Goal: Task Accomplishment & Management: Manage account settings

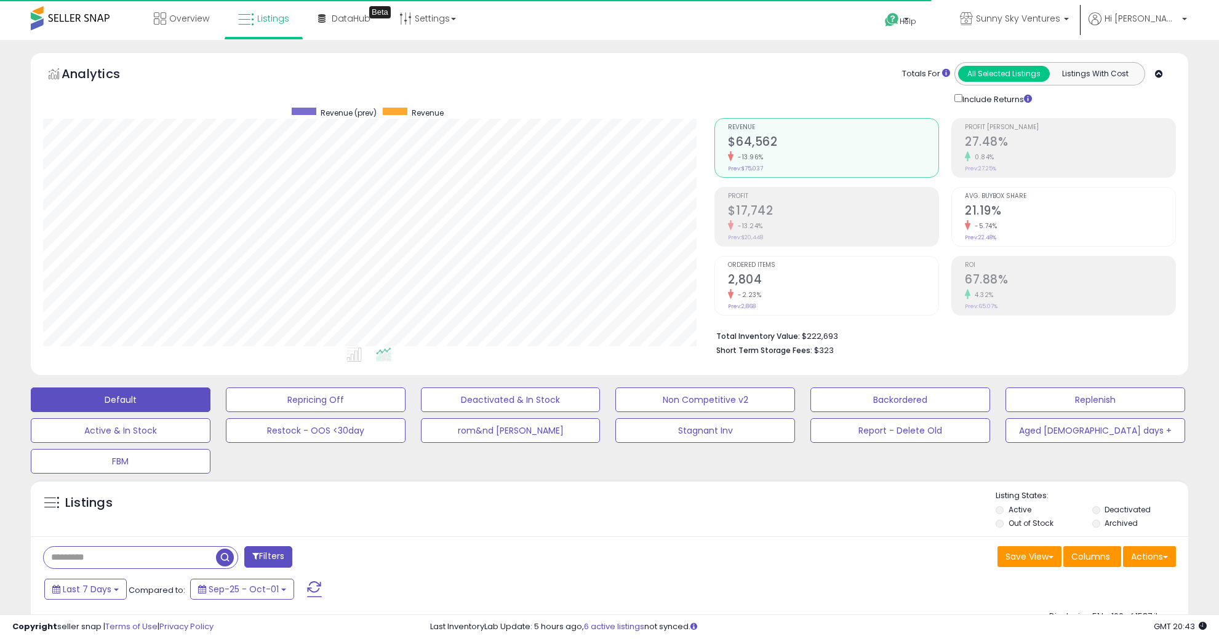
select select "**"
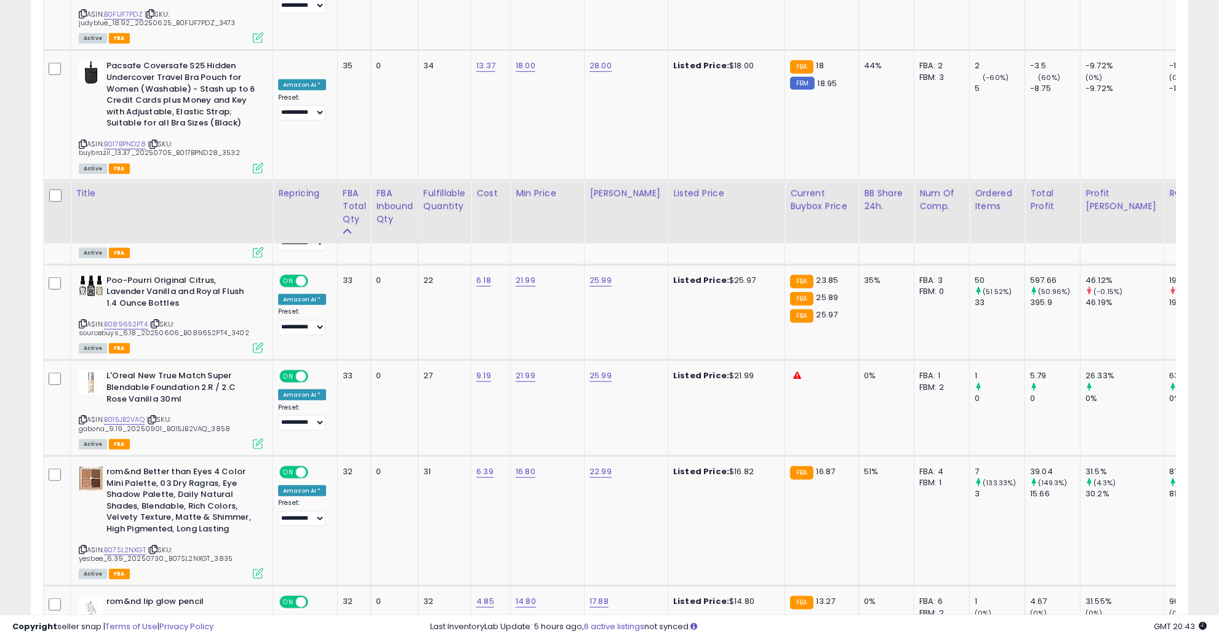
scroll to position [1168, 0]
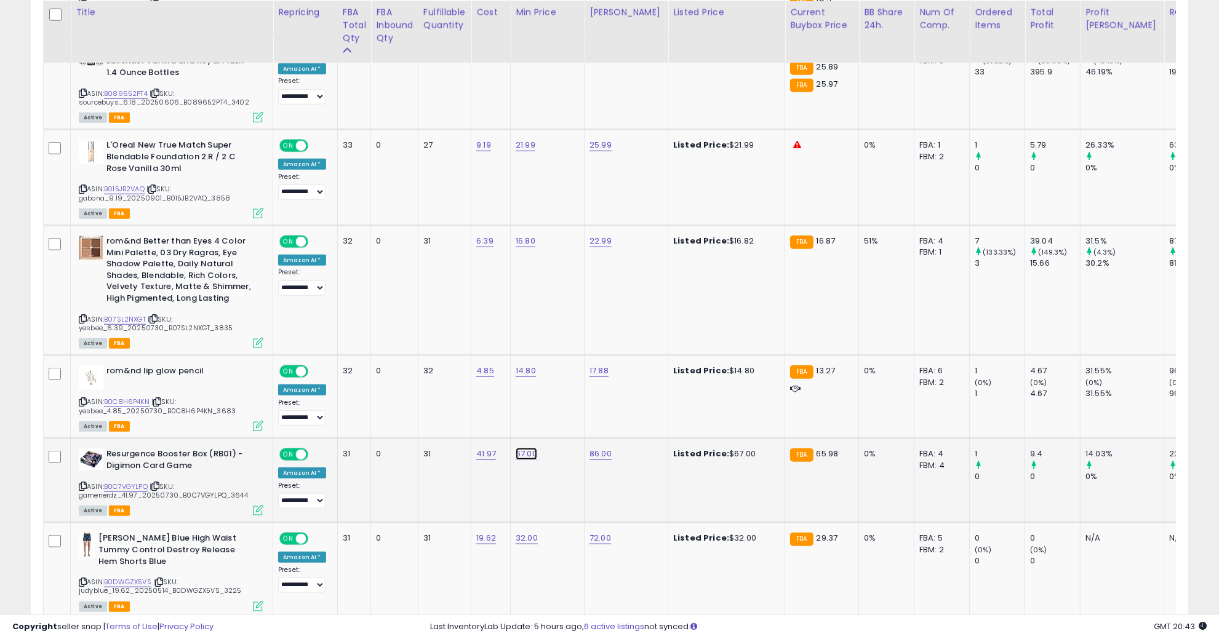
click at [531, 448] on link "67.00" at bounding box center [527, 454] width 22 height 12
drag, startPoint x: 506, startPoint y: 398, endPoint x: 367, endPoint y: 386, distance: 139.5
type input "**"
click button "submit" at bounding box center [558, 399] width 21 height 18
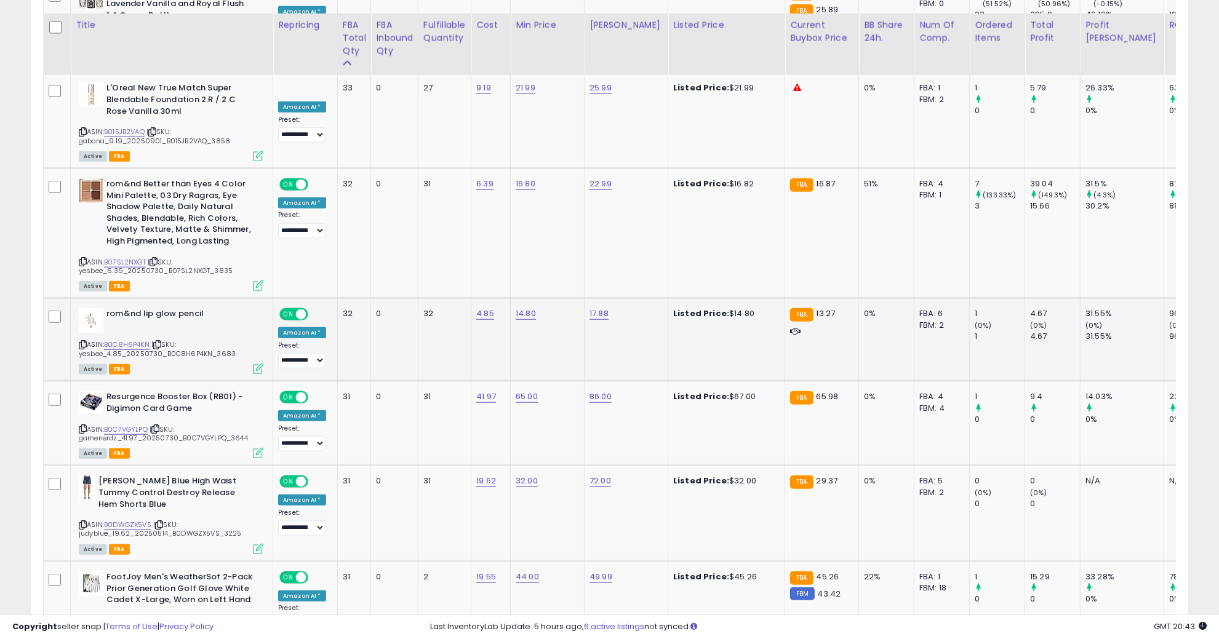
scroll to position [1245, 0]
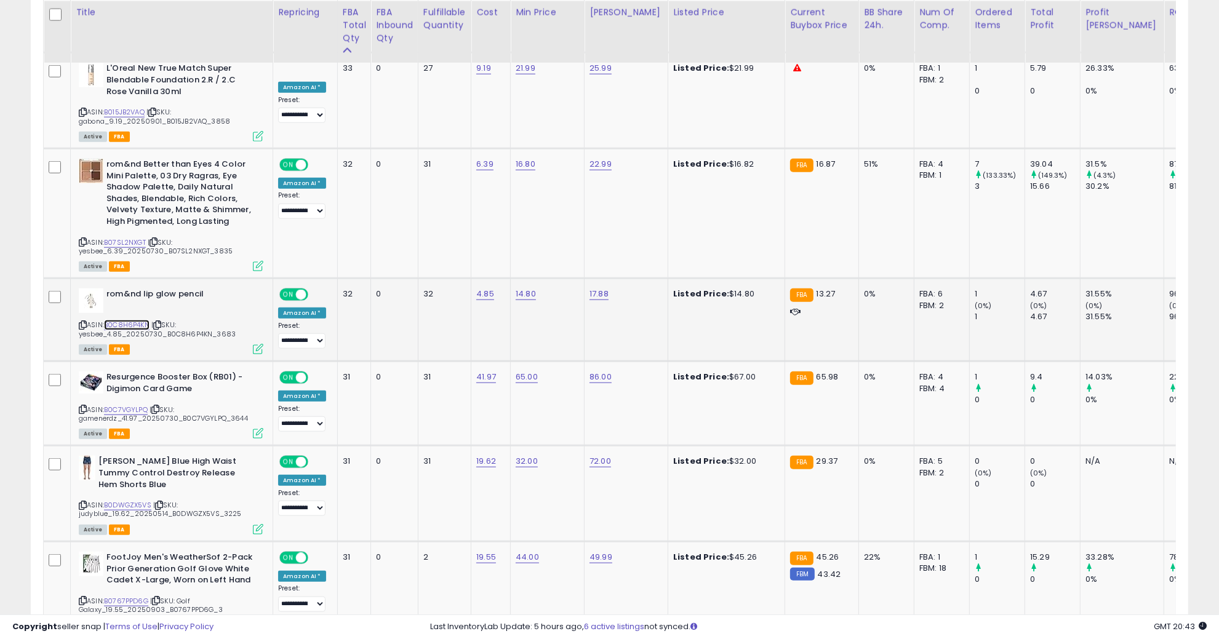
click at [119, 320] on link "B0C8H6P4KN" at bounding box center [127, 325] width 46 height 10
click at [524, 288] on link "14.80" at bounding box center [526, 294] width 20 height 12
drag, startPoint x: 505, startPoint y: 247, endPoint x: 499, endPoint y: 244, distance: 6.7
click at [499, 244] on input "*****" at bounding box center [488, 240] width 110 height 21
drag, startPoint x: 499, startPoint y: 244, endPoint x: 386, endPoint y: 239, distance: 112.7
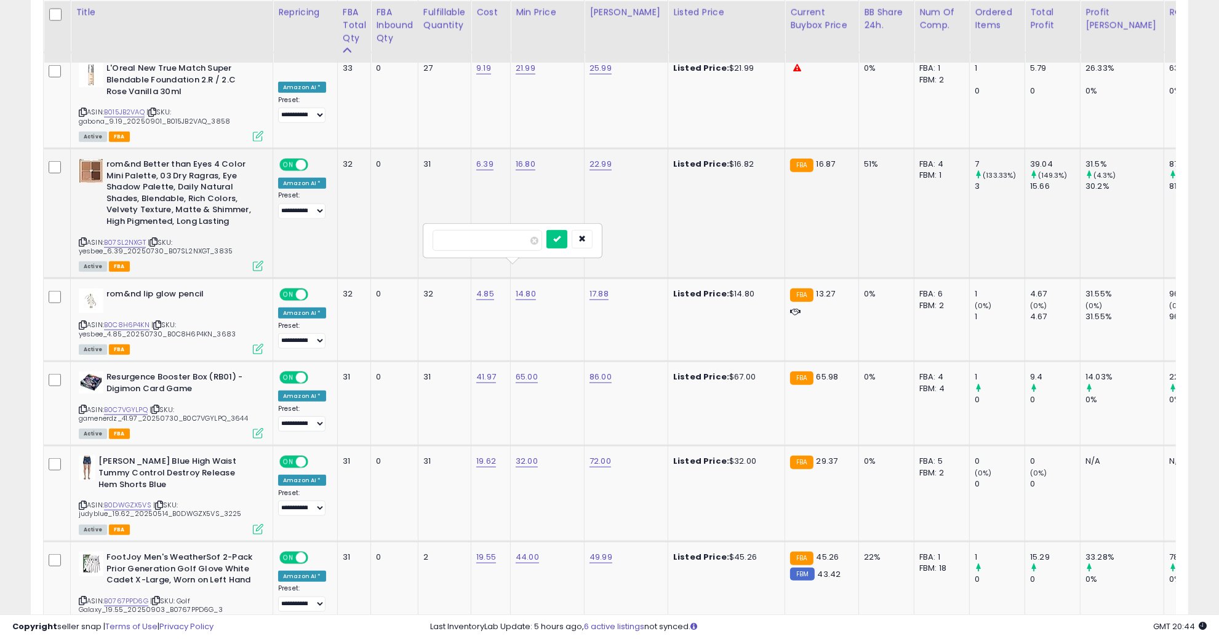
type input "**"
click button "submit" at bounding box center [556, 239] width 21 height 18
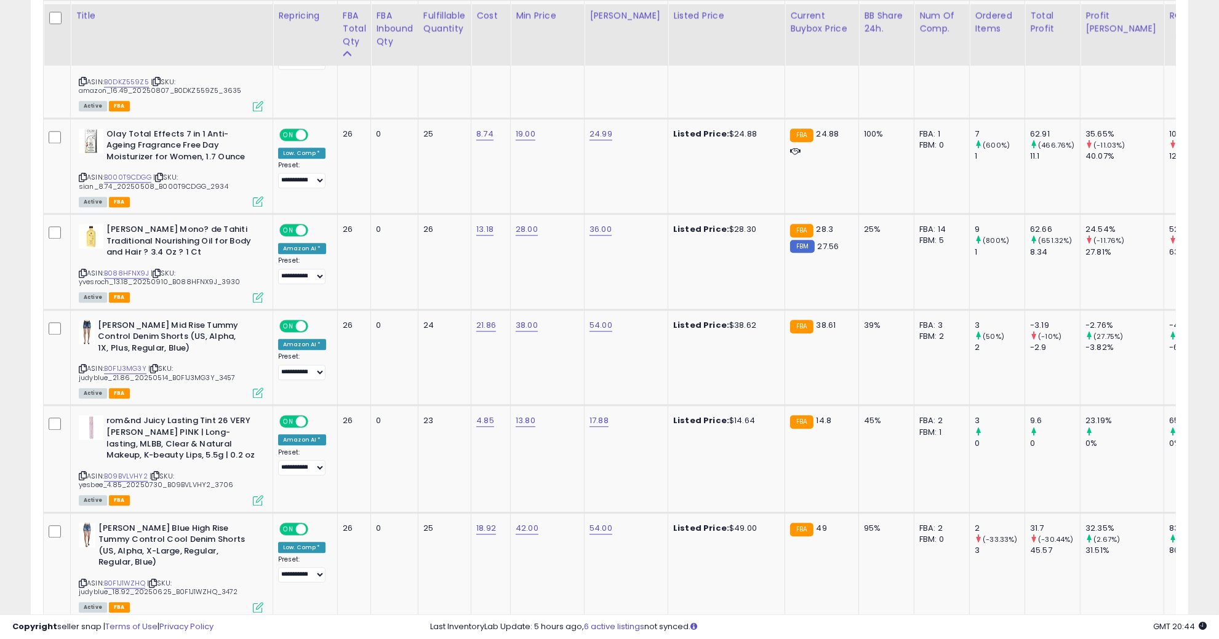
scroll to position [3168, 0]
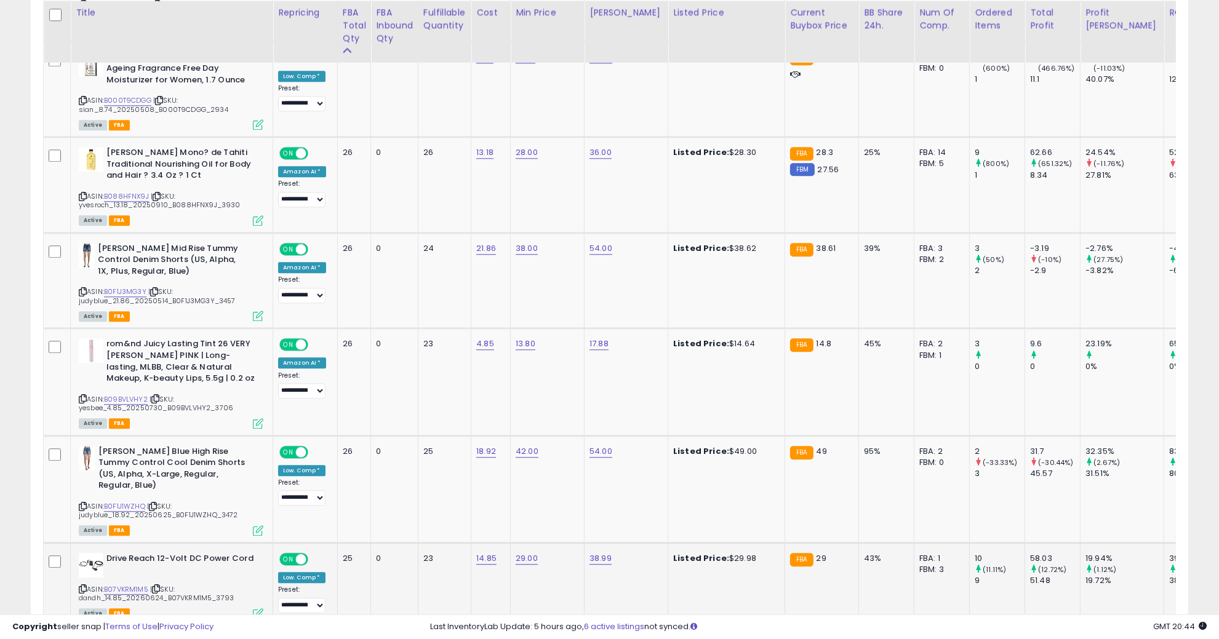
click at [533, 553] on div "29.00" at bounding box center [545, 558] width 59 height 11
click at [530, 553] on link "29.00" at bounding box center [527, 559] width 22 height 12
type input "*****"
click button "submit" at bounding box center [558, 461] width 21 height 18
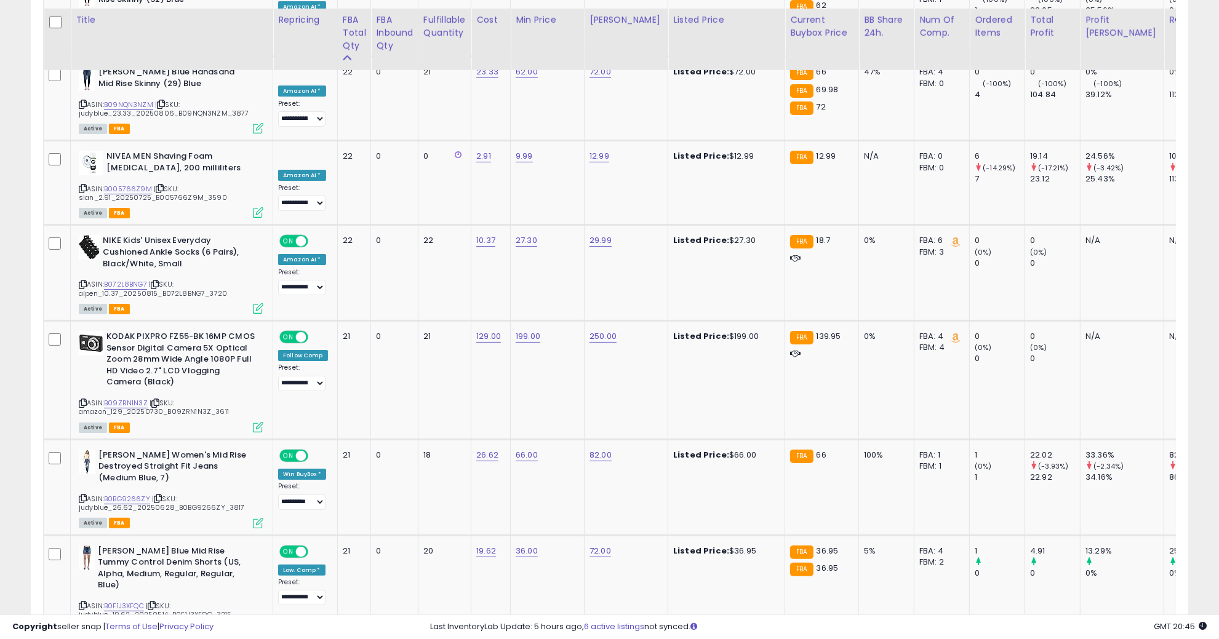
scroll to position [5004, 0]
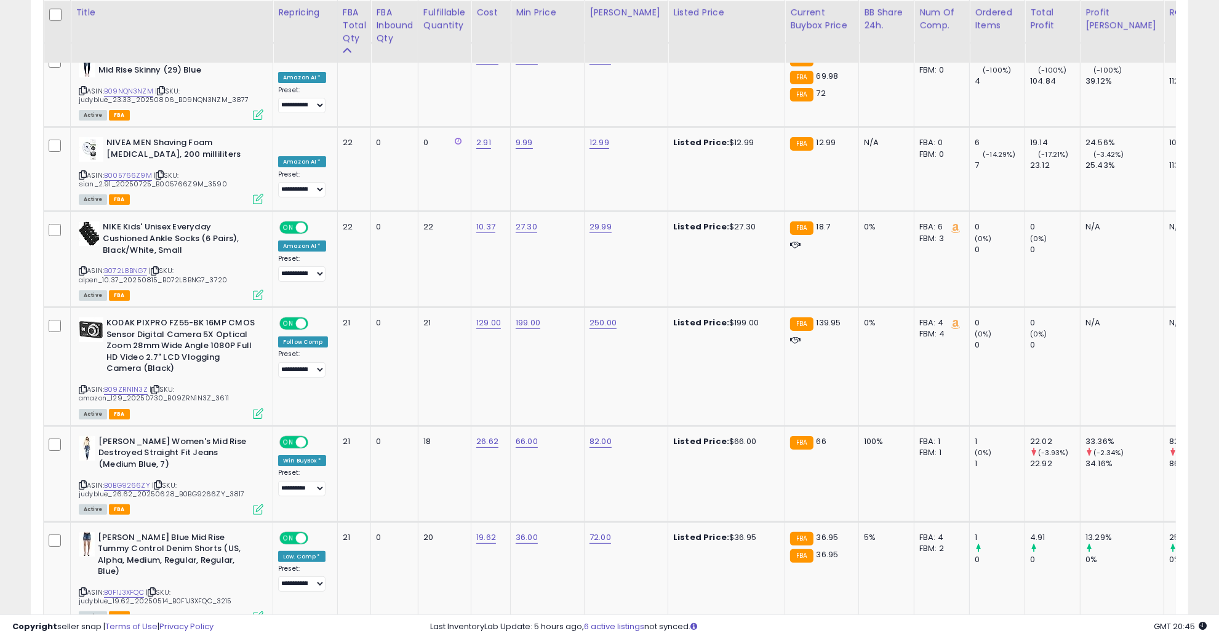
drag, startPoint x: 1097, startPoint y: 559, endPoint x: 894, endPoint y: 611, distance: 209.6
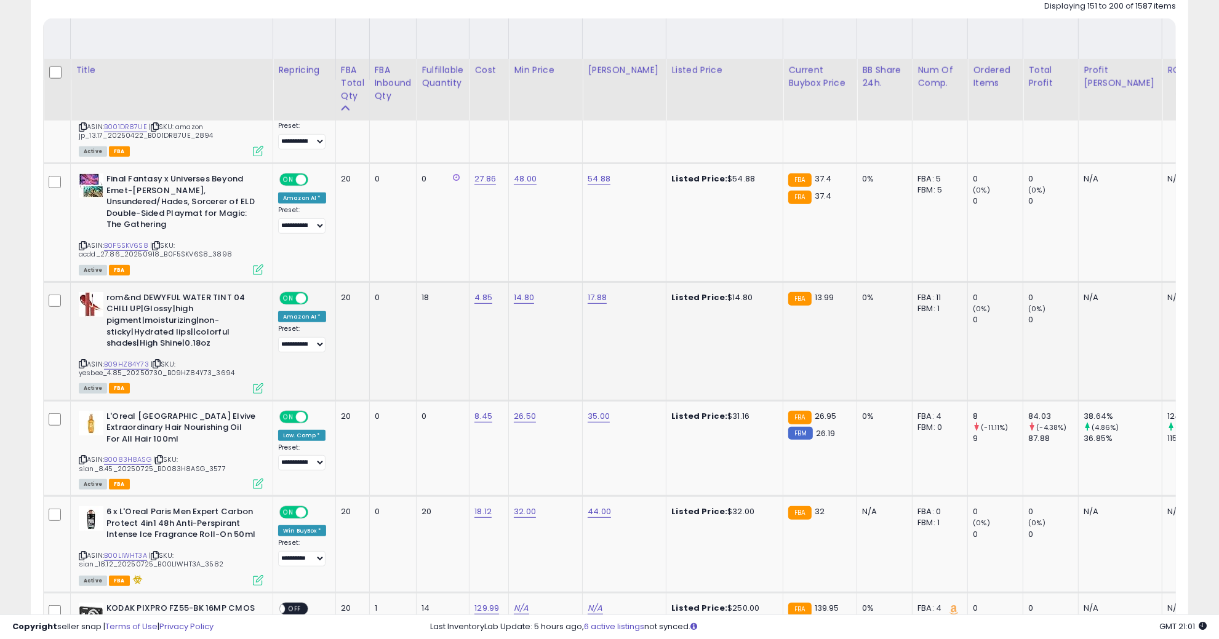
scroll to position [706, 0]
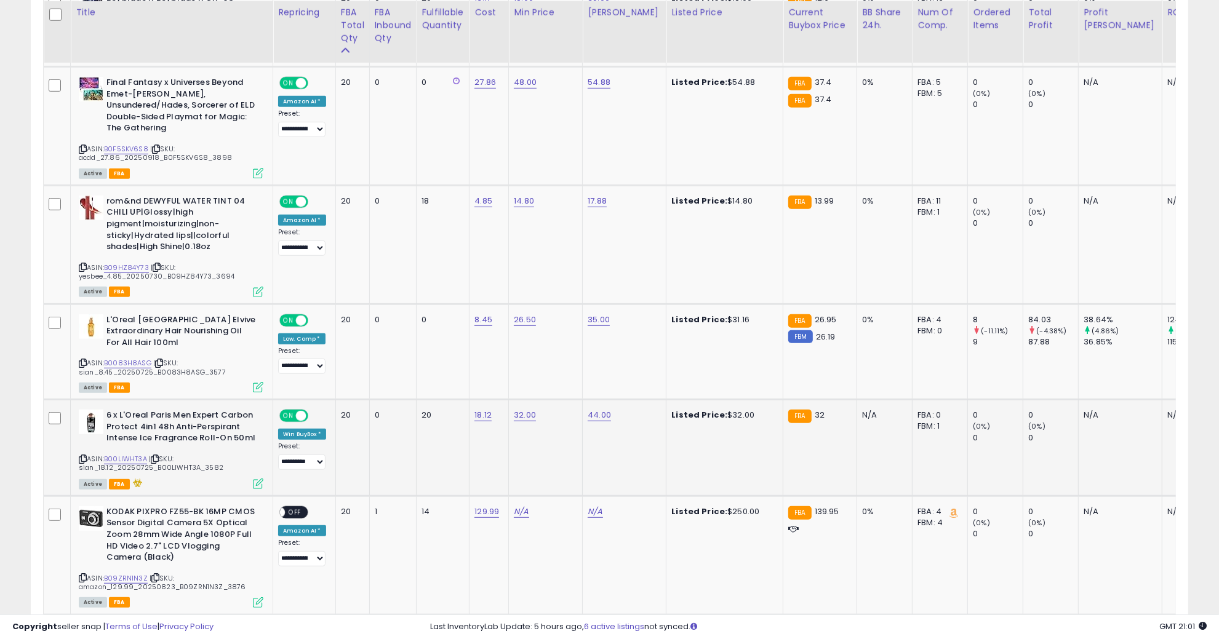
click at [540, 410] on div "32.00" at bounding box center [543, 415] width 59 height 11
click at [532, 409] on link "32.00" at bounding box center [525, 415] width 22 height 12
drag, startPoint x: 508, startPoint y: 370, endPoint x: 409, endPoint y: 368, distance: 99.1
click at [126, 454] on link "B00LIWHT3A" at bounding box center [125, 459] width 43 height 10
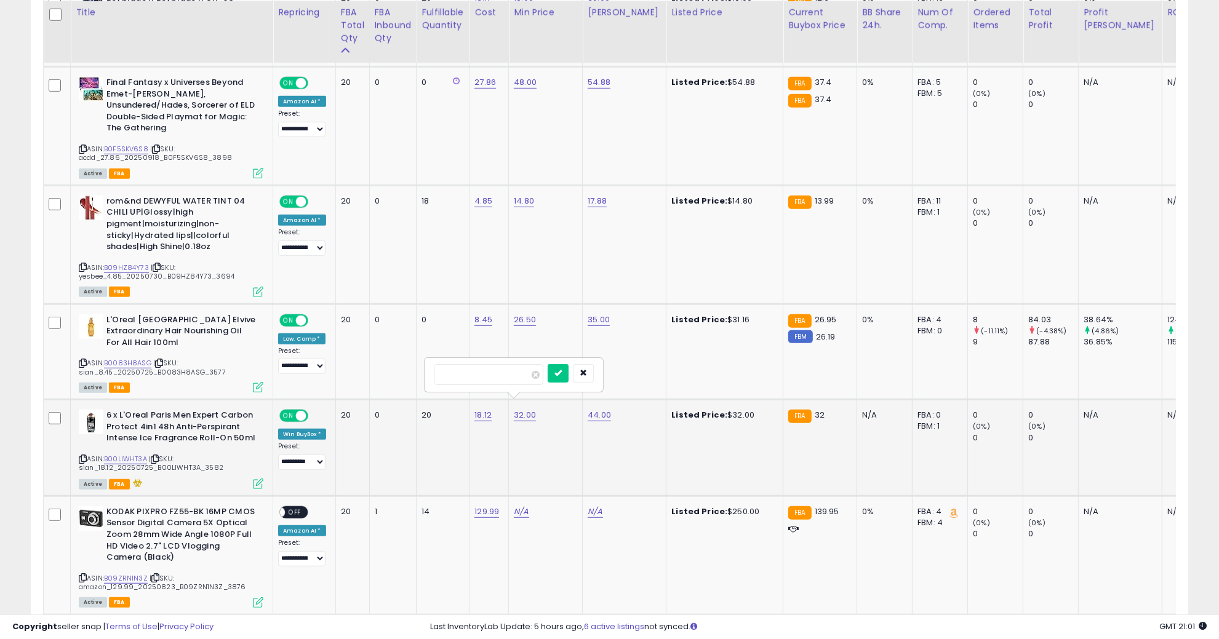
click at [417, 454] on td "20" at bounding box center [443, 448] width 53 height 97
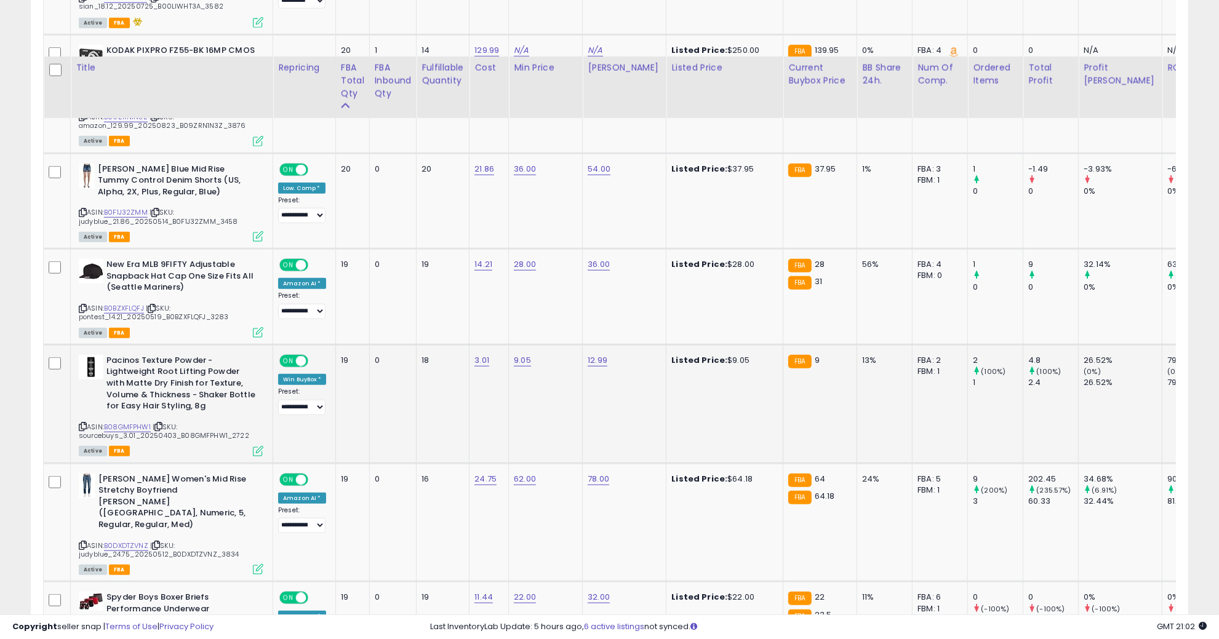
scroll to position [1245, 0]
